Goal: Information Seeking & Learning: Find specific fact

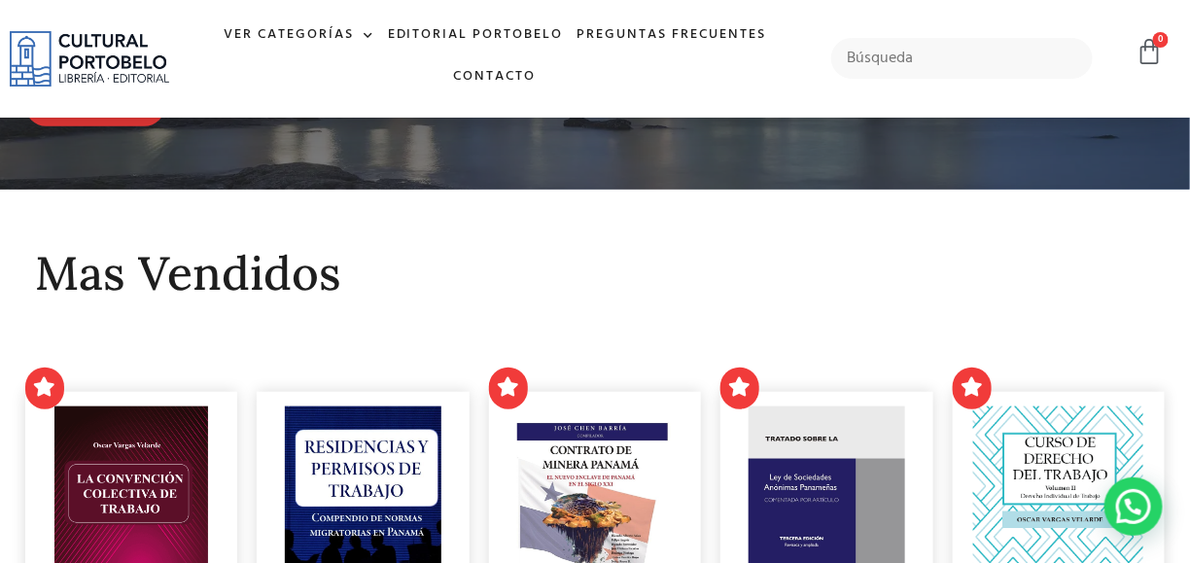
scroll to position [194, 0]
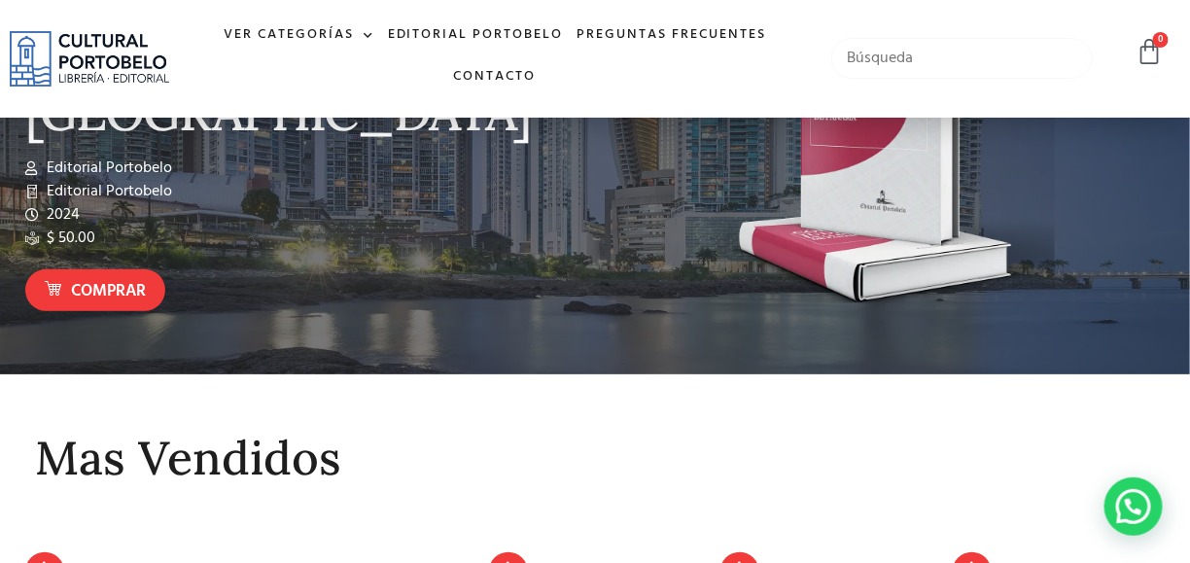
click at [949, 47] on input "text" at bounding box center [961, 58] width 261 height 41
type input "casación"
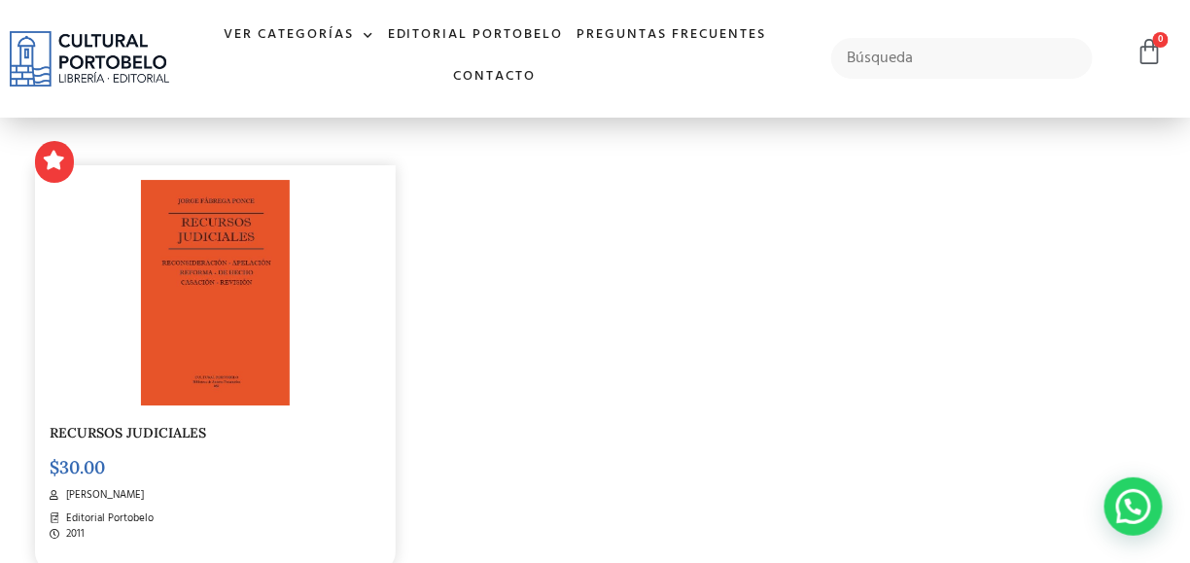
scroll to position [1944, 0]
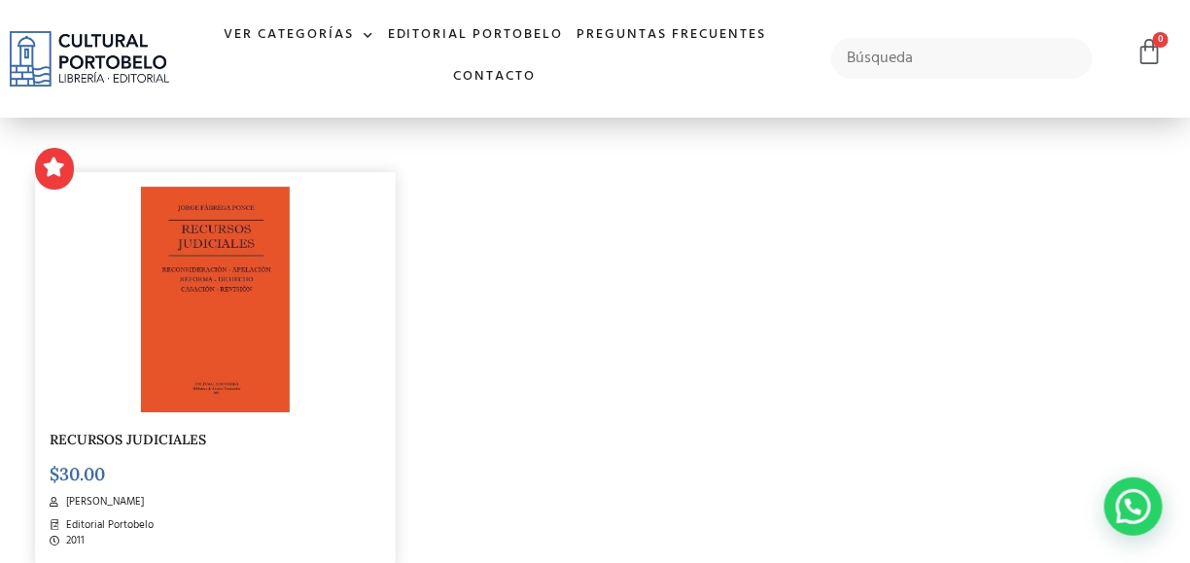
click at [201, 317] on img at bounding box center [215, 299] width 149 height 225
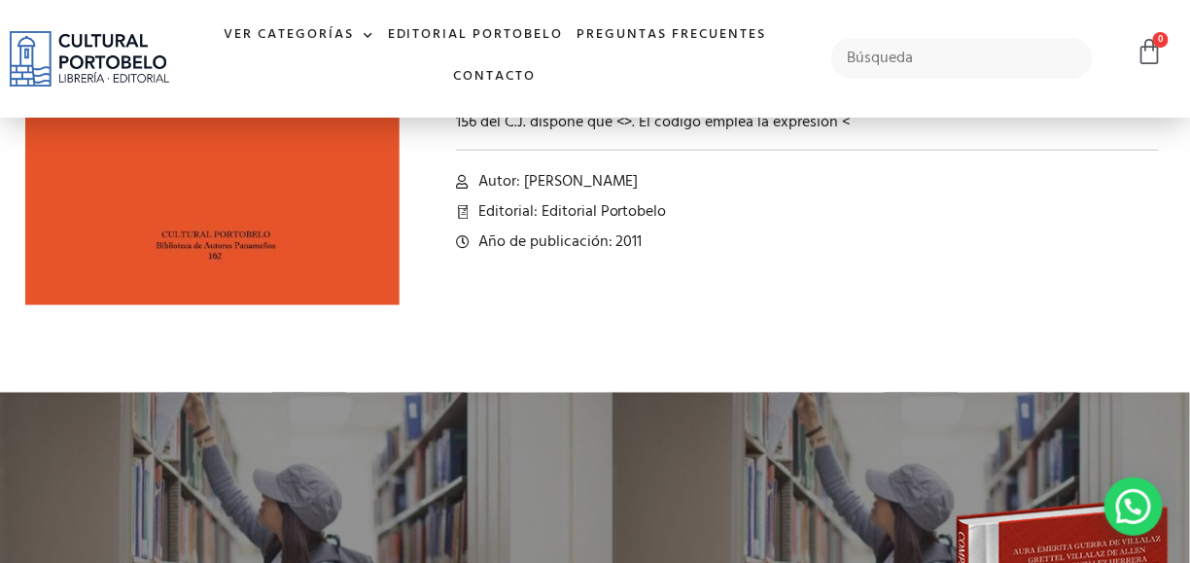
scroll to position [389, 0]
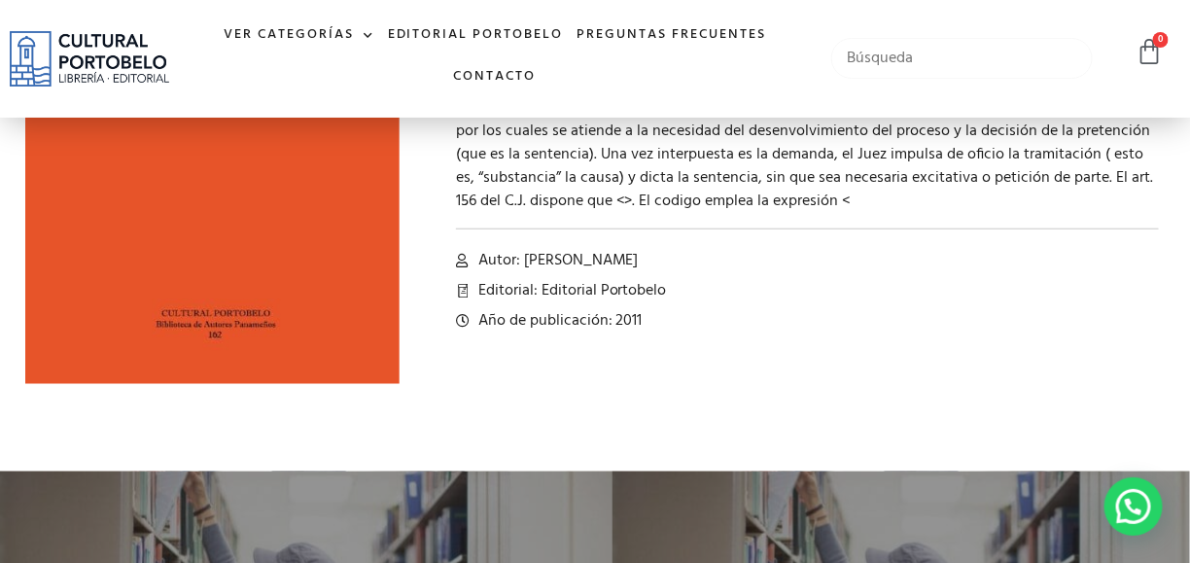
click at [886, 47] on input "text" at bounding box center [961, 58] width 261 height 41
type input "[PERSON_NAME]"
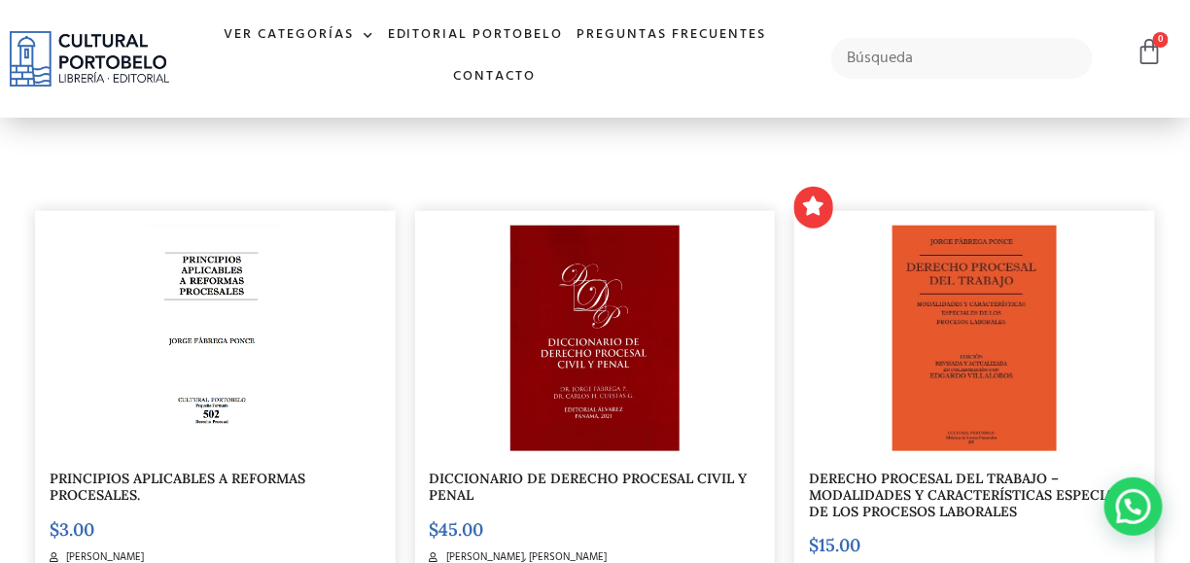
scroll to position [292, 0]
